Goal: Book appointment/travel/reservation

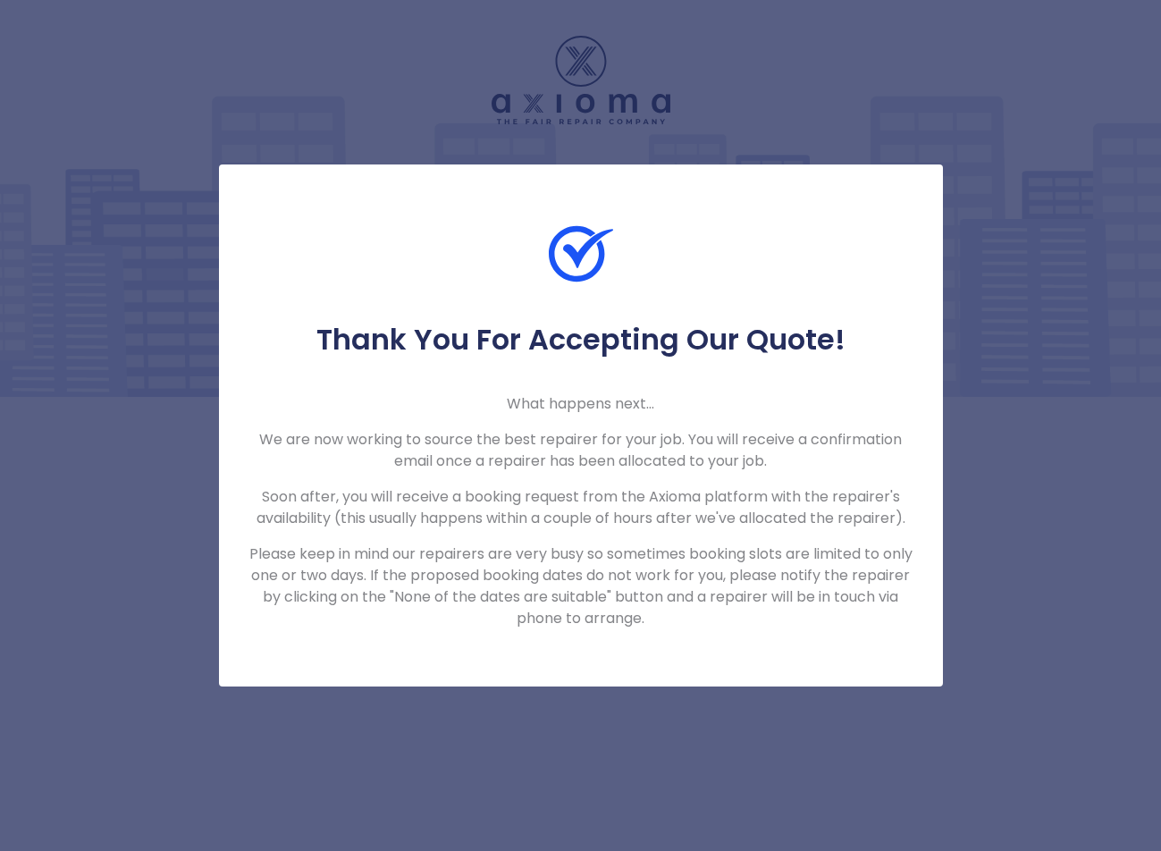
click at [372, 745] on div "Thank You For Accepting Our Quote! What happens next... We are now working to s…" at bounding box center [580, 425] width 1161 height 851
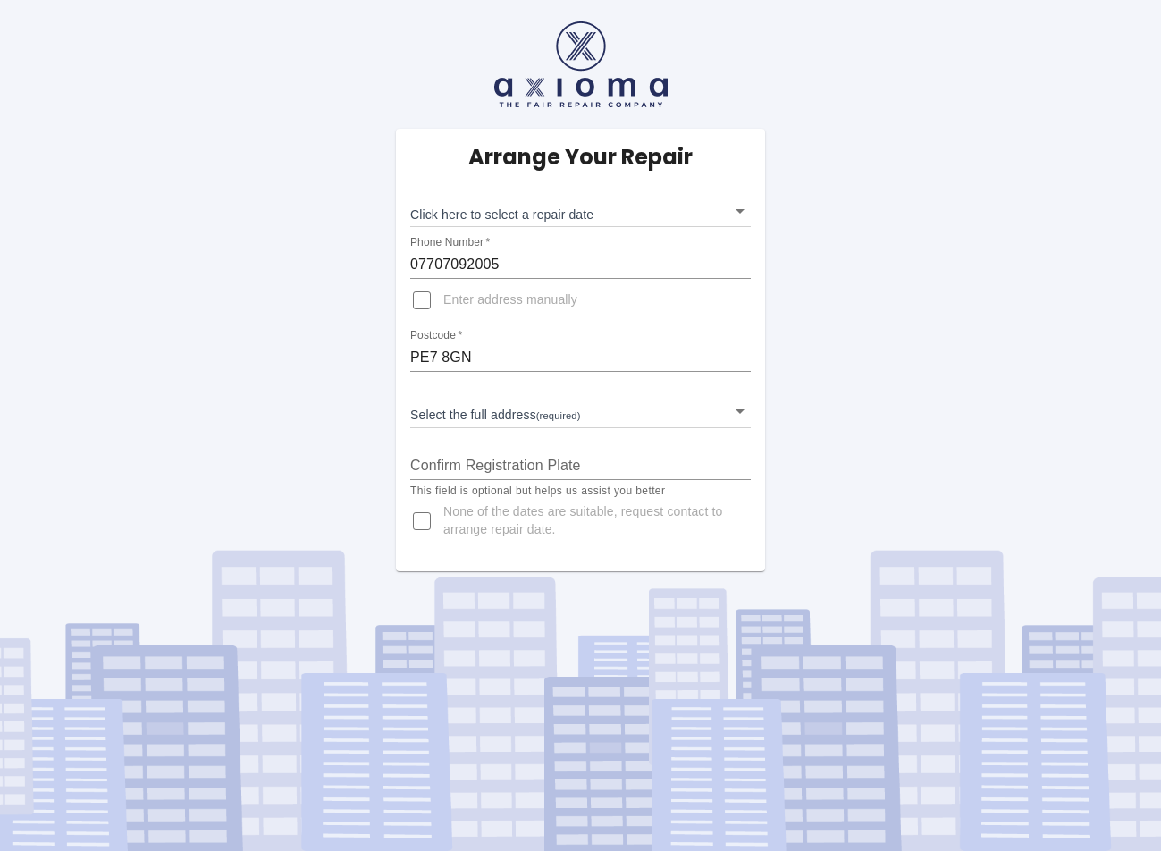
click at [510, 408] on body "Arrange Your Repair Click here to select a repair date ​ Phone Number   * 07707…" at bounding box center [580, 425] width 1161 height 851
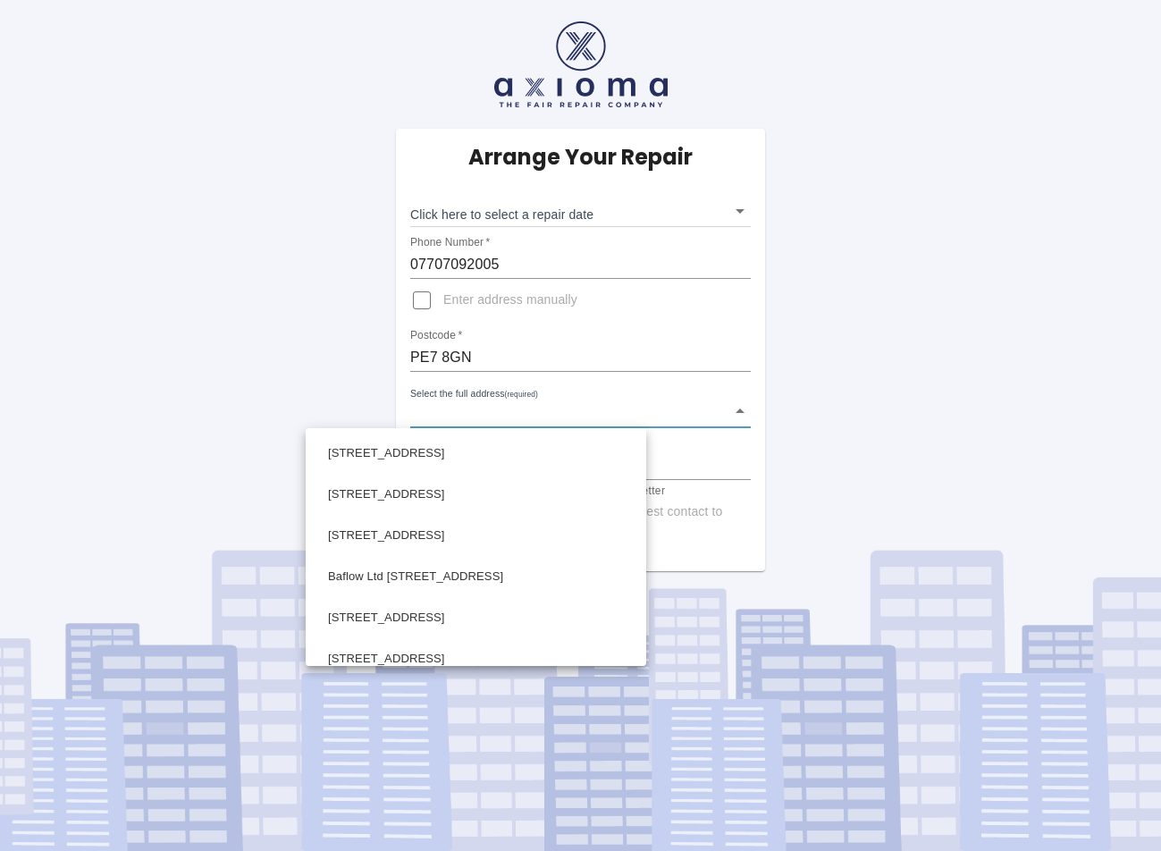
click at [510, 408] on div at bounding box center [580, 425] width 1161 height 851
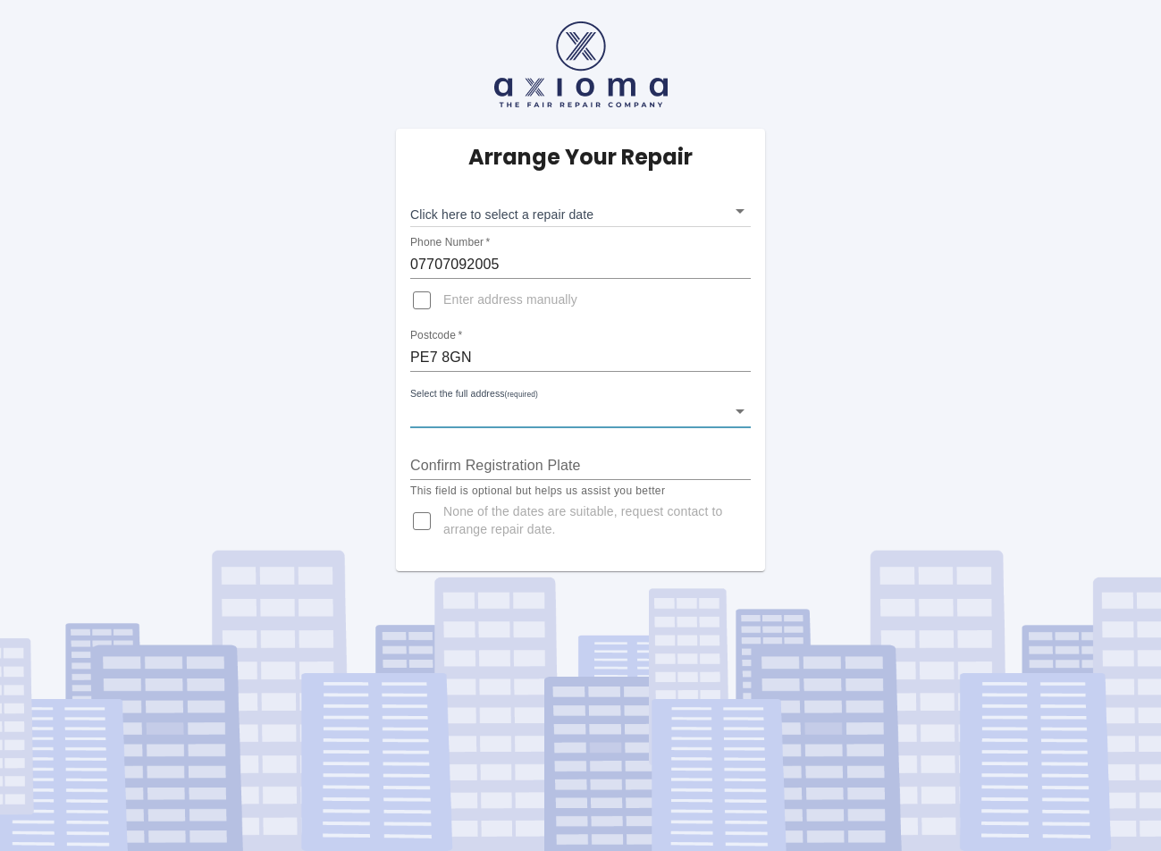
click at [510, 408] on body "Arrange Your Repair Click here to select a repair date ​ Phone Number   * 07707…" at bounding box center [580, 425] width 1161 height 851
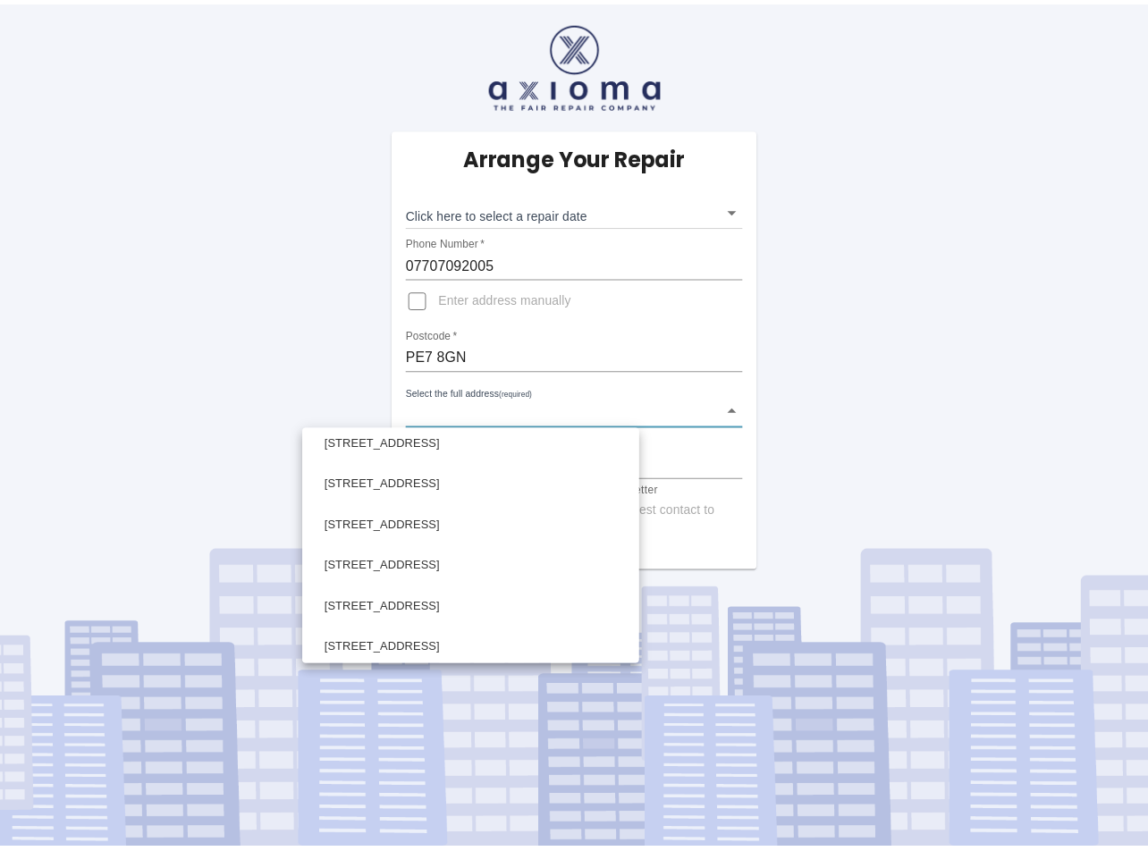
scroll to position [1162, 0]
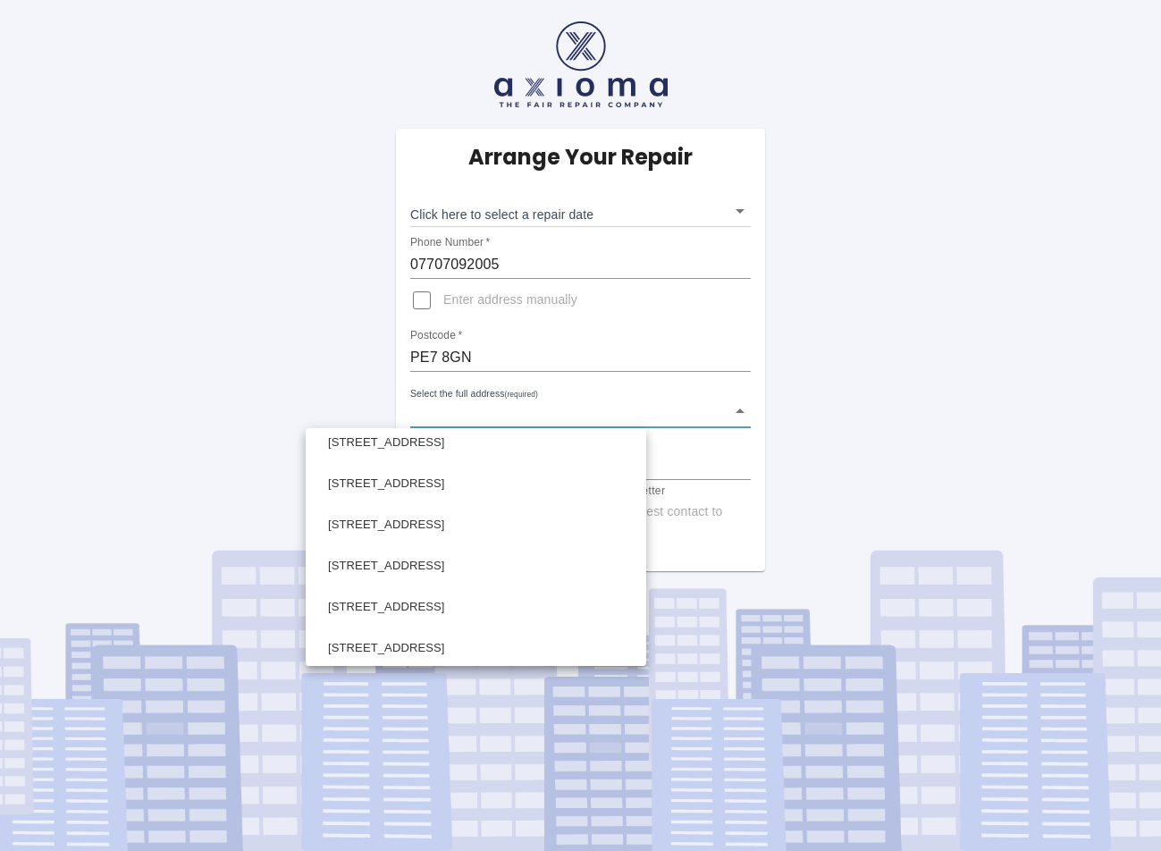
click at [172, 429] on div at bounding box center [580, 425] width 1161 height 851
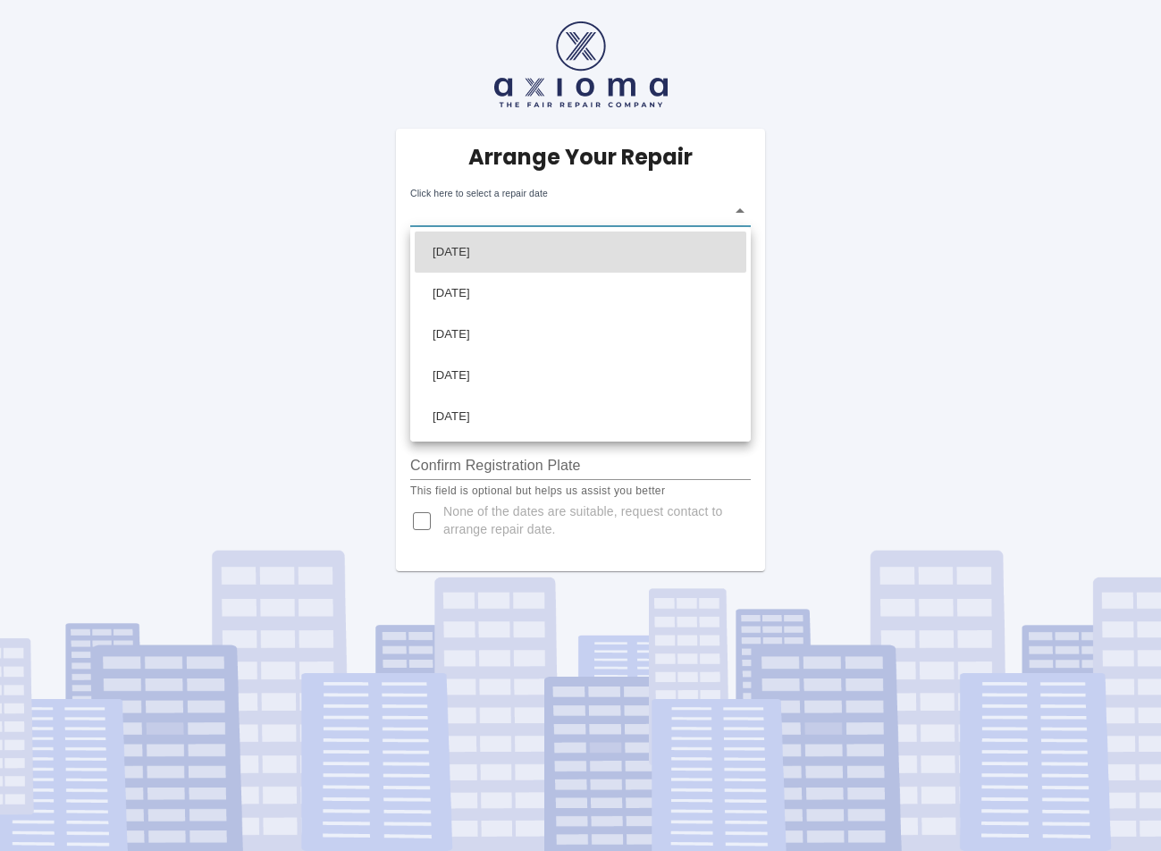
click at [516, 215] on body "Arrange Your Repair Click here to select a repair date ​ Phone Number   * 07707…" at bounding box center [580, 425] width 1161 height 851
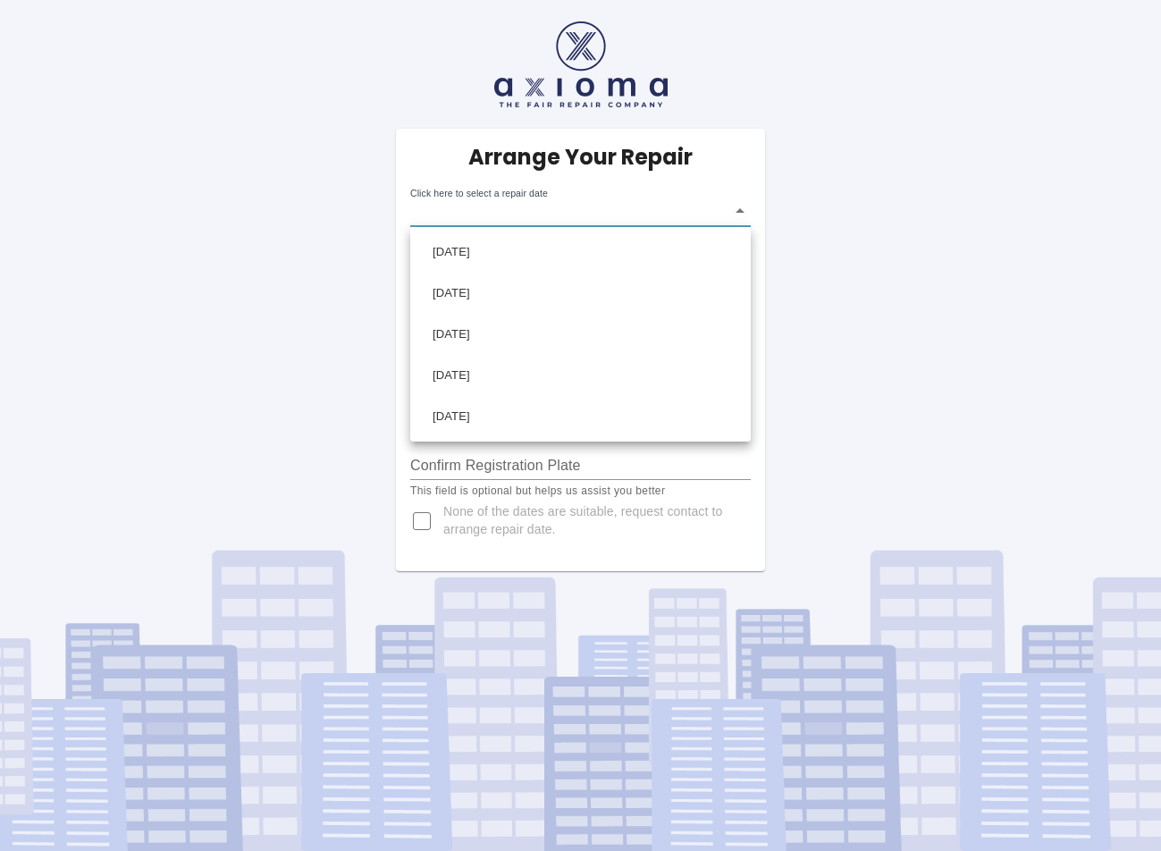
click at [956, 380] on div at bounding box center [580, 425] width 1161 height 851
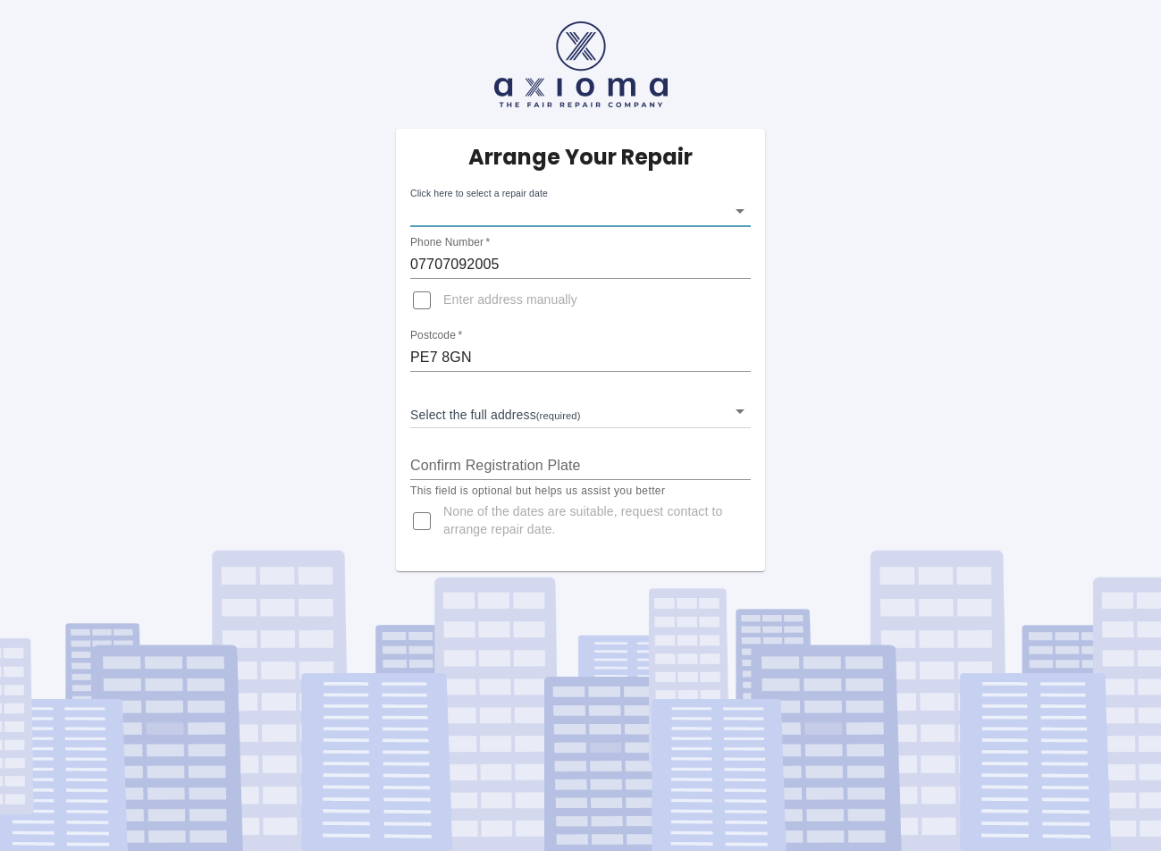
click at [501, 197] on body "Arrange Your Repair Click here to select a repair date ​ Phone Number   * 07707…" at bounding box center [580, 425] width 1161 height 851
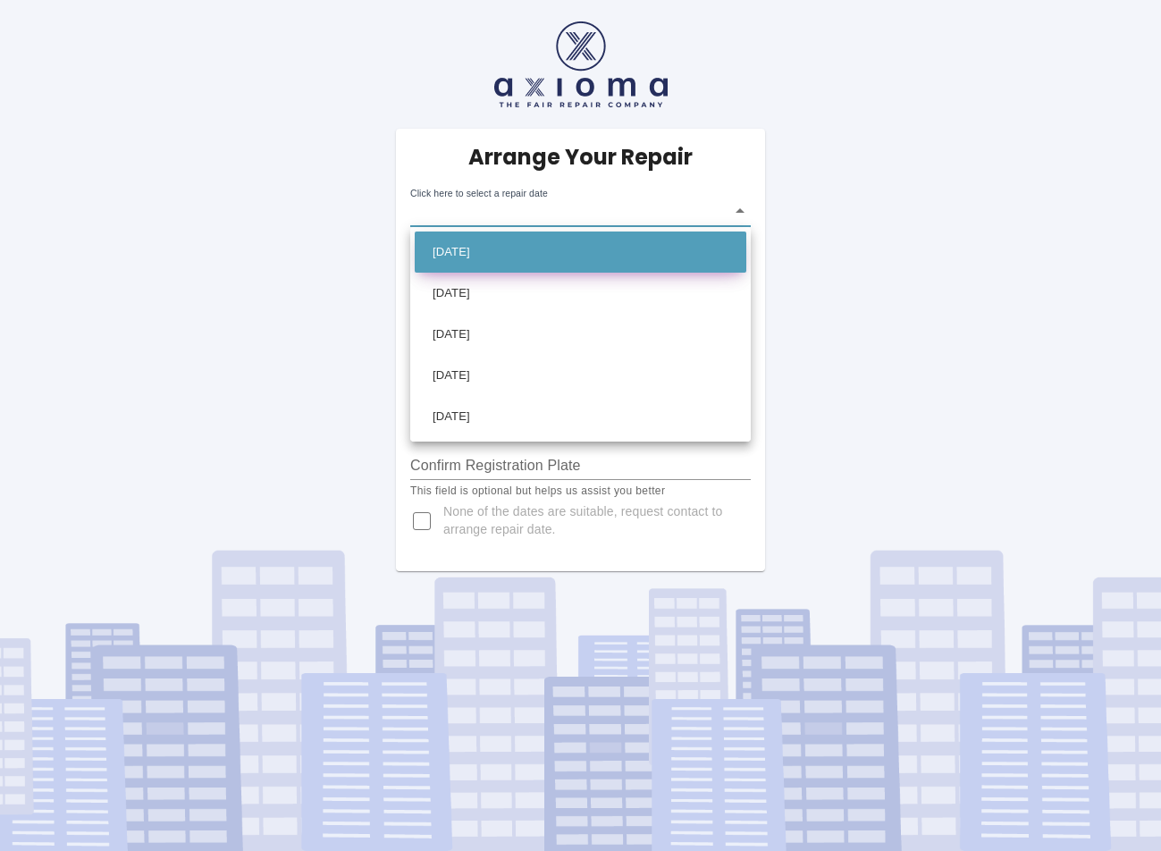
click at [529, 261] on li "[DATE]" at bounding box center [581, 252] width 332 height 41
type input "[DATE]T00:00:00.000Z"
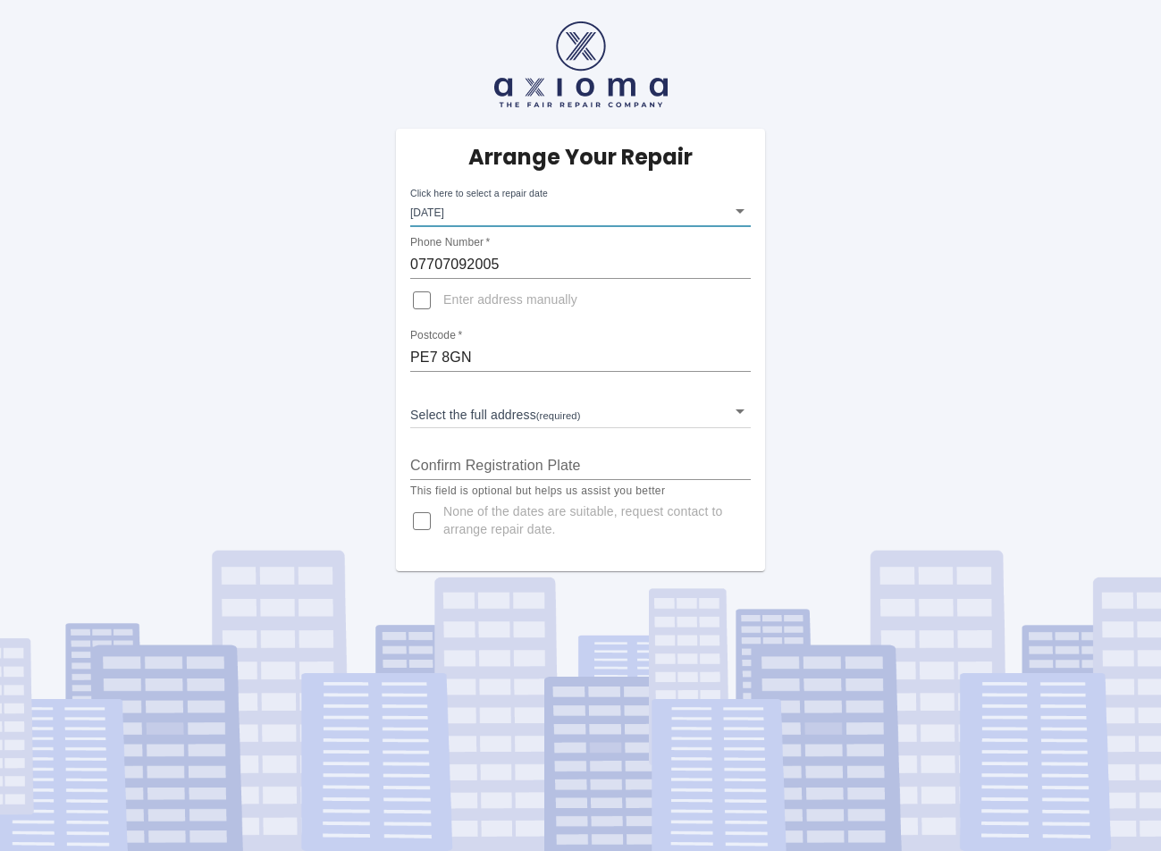
click at [529, 410] on body "Arrange Your Repair Click here to select a repair date [DATE] [DATE]T00:00:00.0…" at bounding box center [580, 425] width 1161 height 851
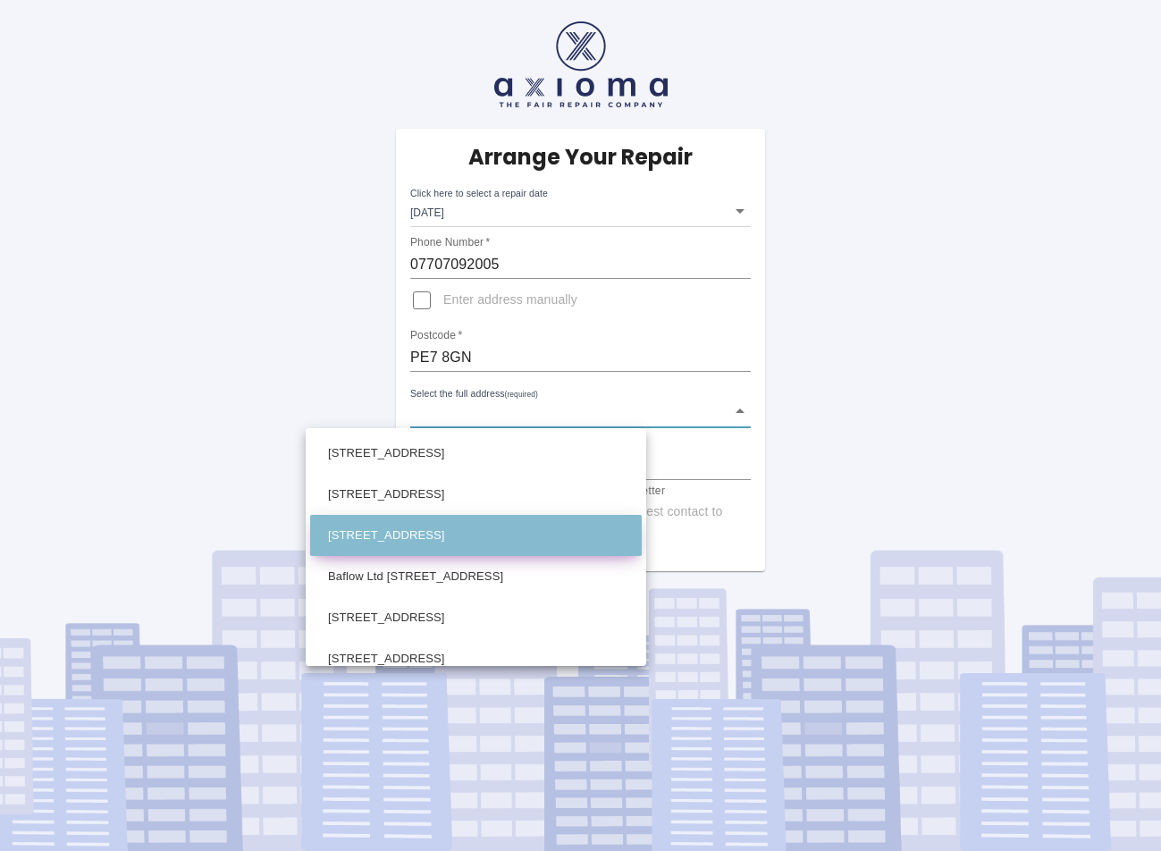
click at [555, 529] on li "[STREET_ADDRESS]" at bounding box center [476, 535] width 332 height 41
type input "[STREET_ADDRESS]"
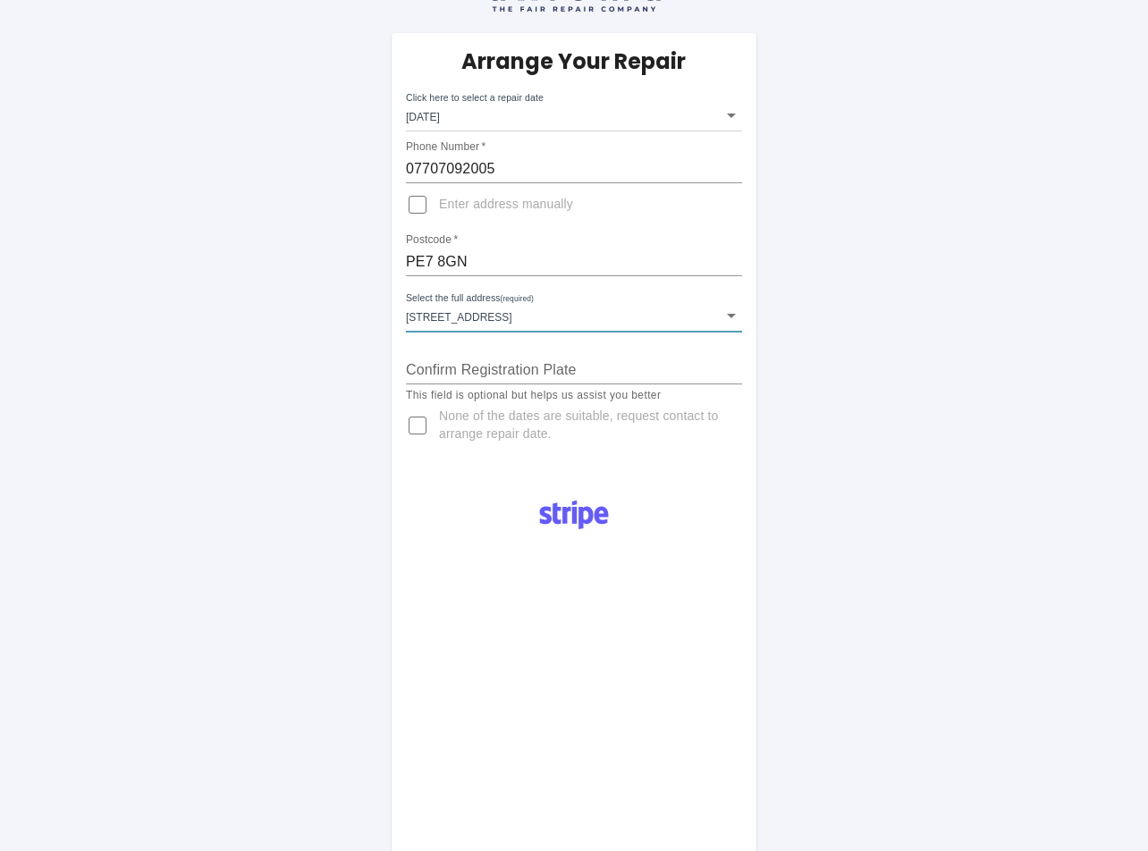
scroll to position [0, 0]
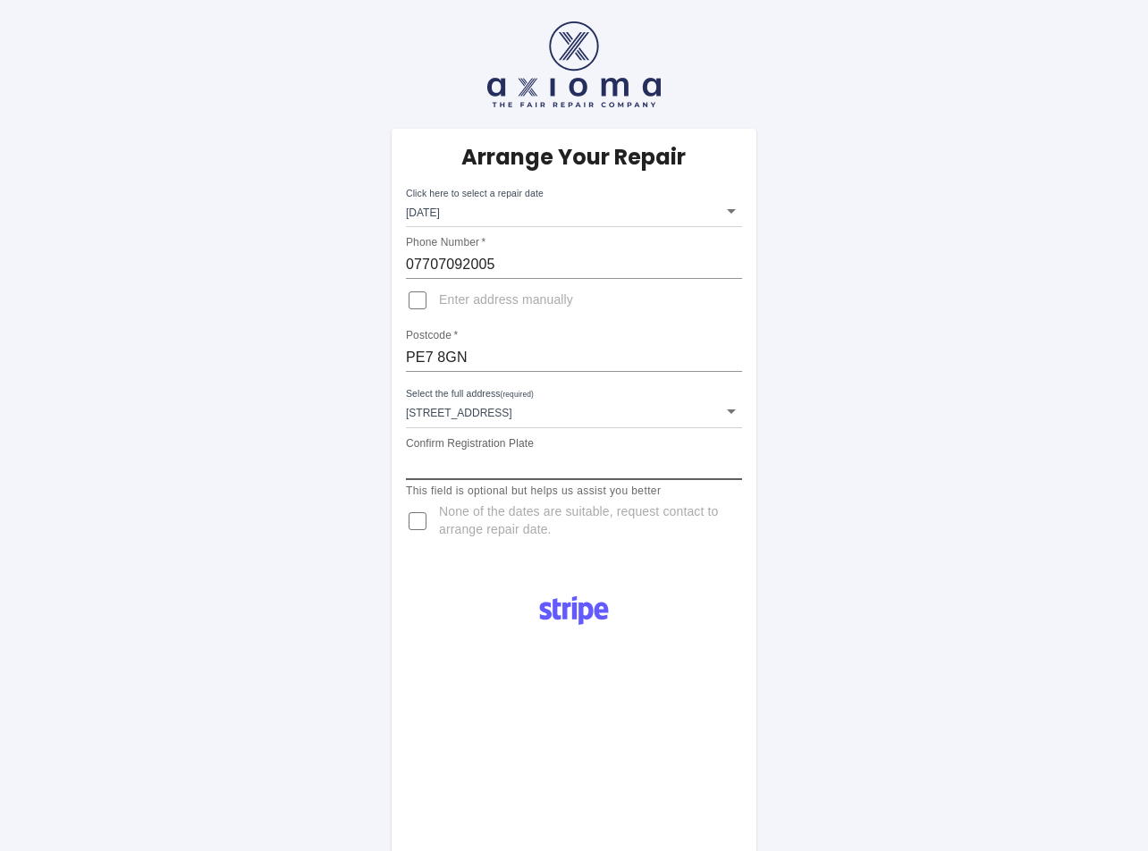
click at [523, 462] on input "Confirm Registration Plate" at bounding box center [574, 465] width 336 height 29
click at [289, 315] on div "Arrange Your Repair Click here to select a repair date [DATE] [DATE]T00:00:00.0…" at bounding box center [574, 691] width 1175 height 1383
